Goal: Transaction & Acquisition: Purchase product/service

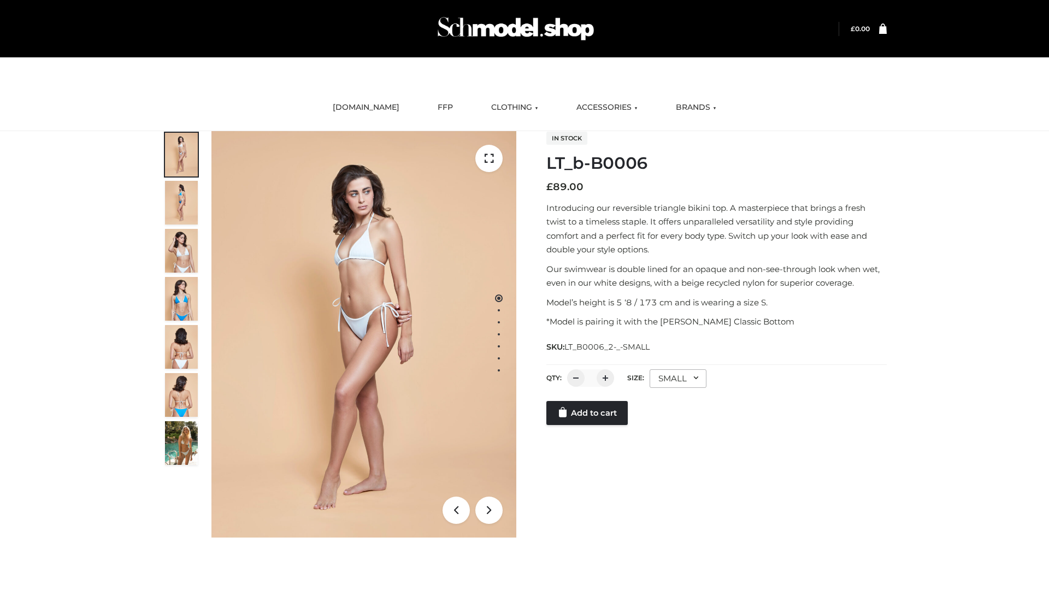
click at [588, 413] on link "Add to cart" at bounding box center [586, 413] width 81 height 24
